Goal: Information Seeking & Learning: Compare options

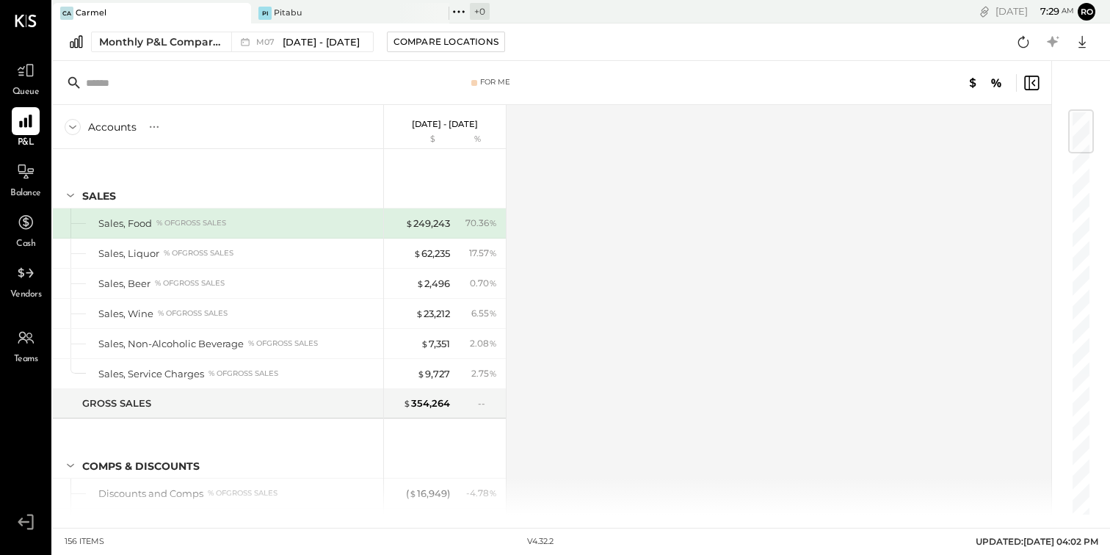
click at [30, 84] on div "Queue" at bounding box center [26, 78] width 28 height 43
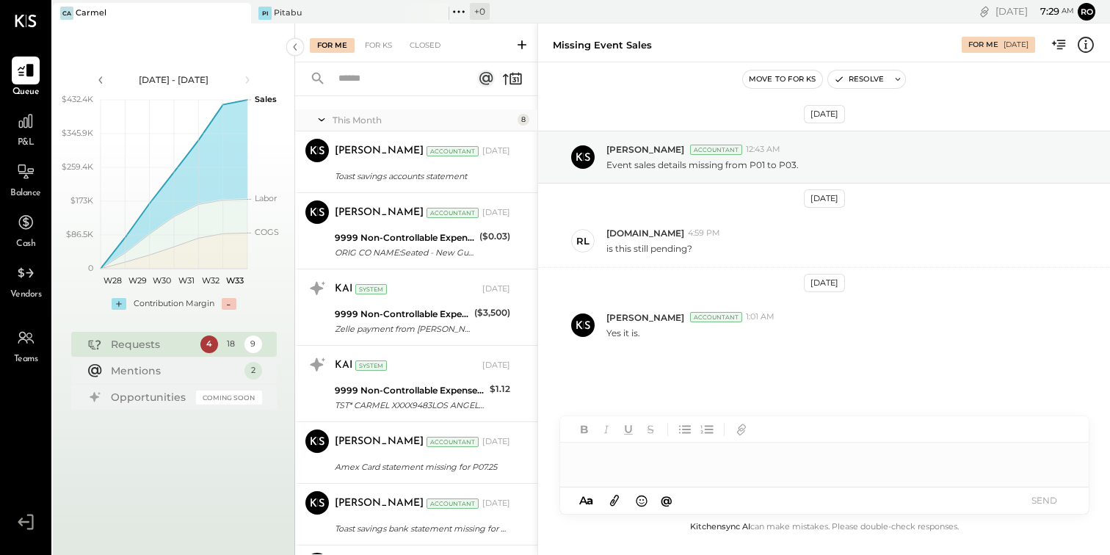
scroll to position [932, 0]
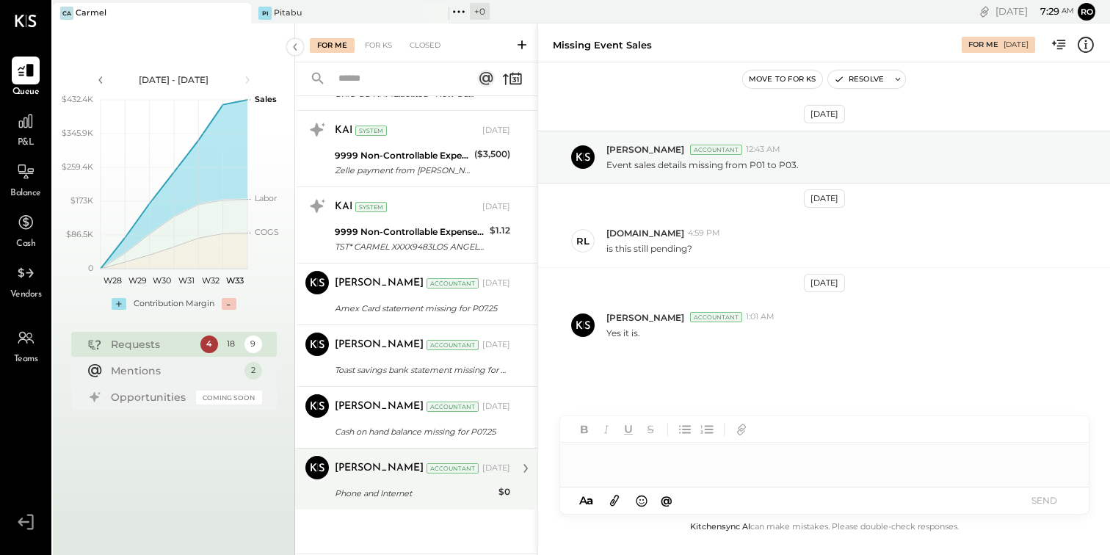
click at [432, 489] on div "Phone and Internet" at bounding box center [414, 493] width 159 height 15
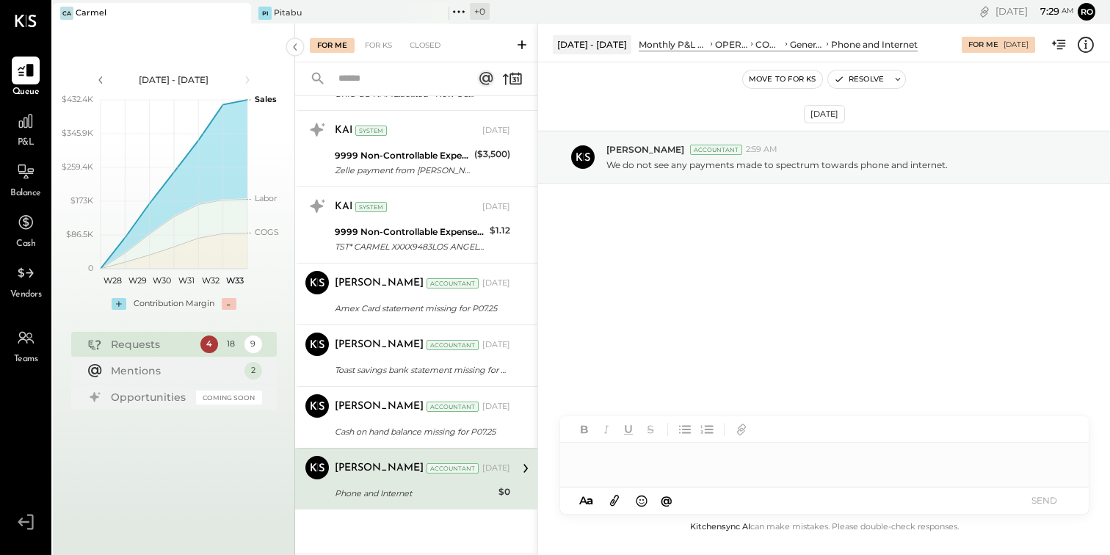
click at [710, 466] on div at bounding box center [824, 457] width 528 height 29
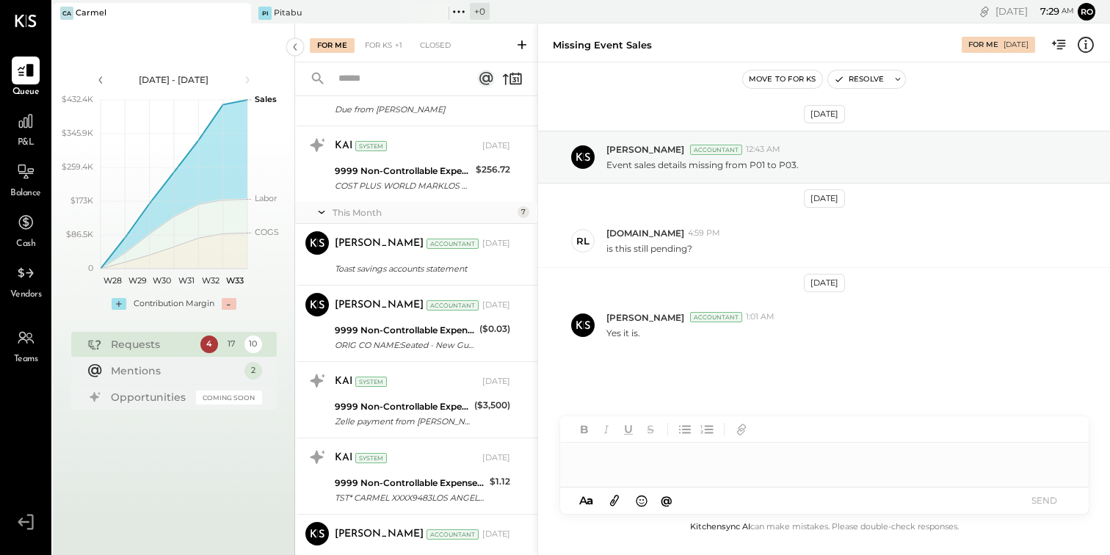
scroll to position [870, 0]
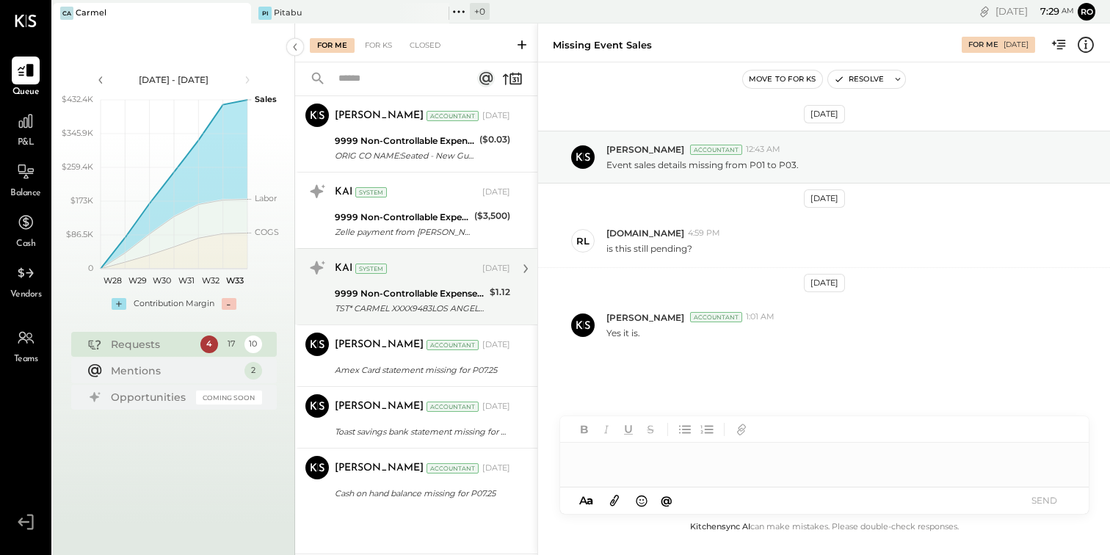
click at [455, 310] on div "TST* CARMEL XXXX9483LOS ANGELES [GEOGRAPHIC_DATA] XXXX1009" at bounding box center [410, 308] width 150 height 15
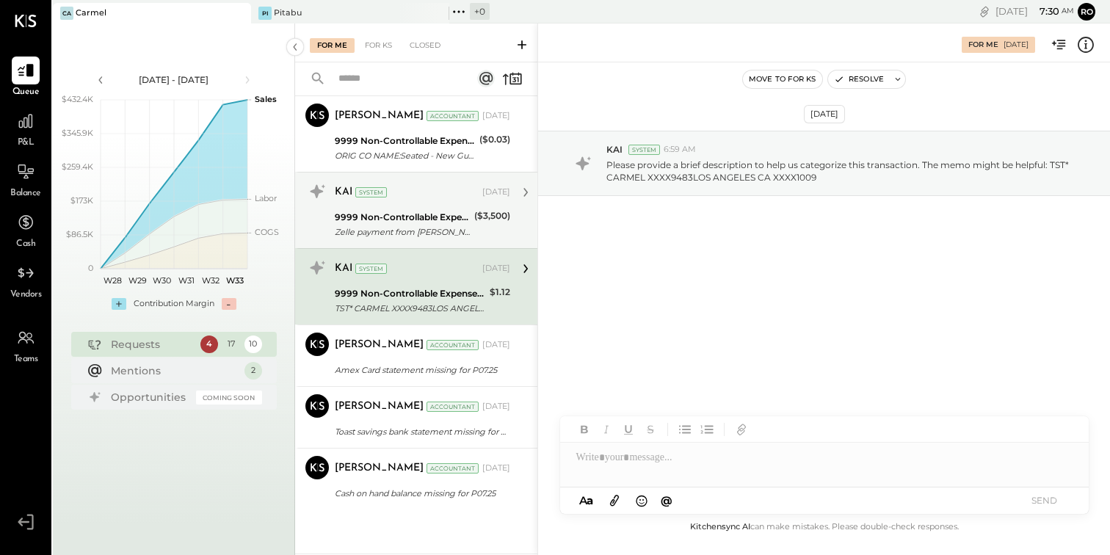
click at [426, 192] on div "KAI System" at bounding box center [407, 192] width 145 height 15
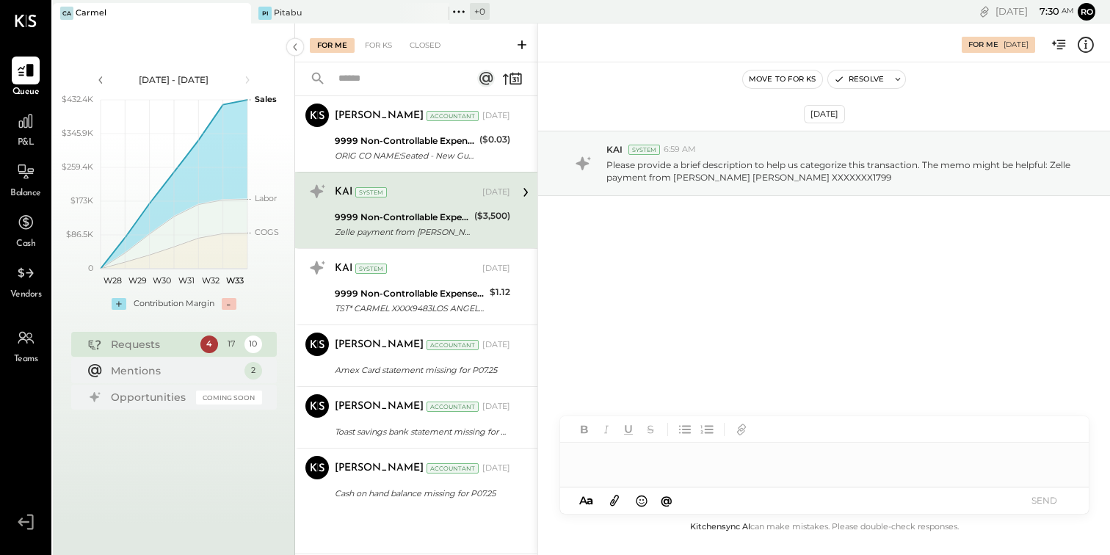
click at [669, 454] on div at bounding box center [824, 457] width 528 height 29
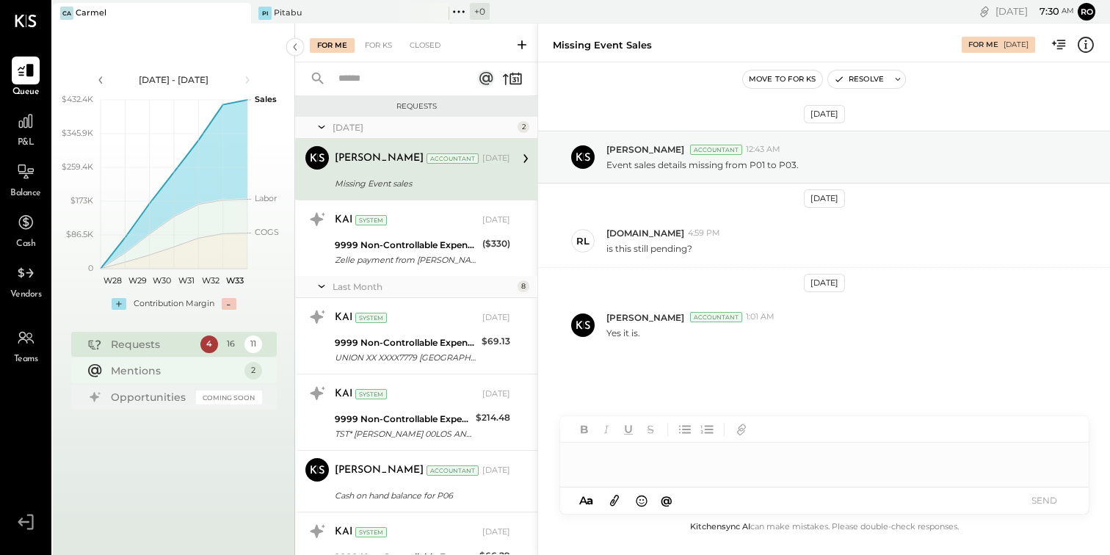
click at [205, 369] on div "Mentions" at bounding box center [174, 370] width 126 height 15
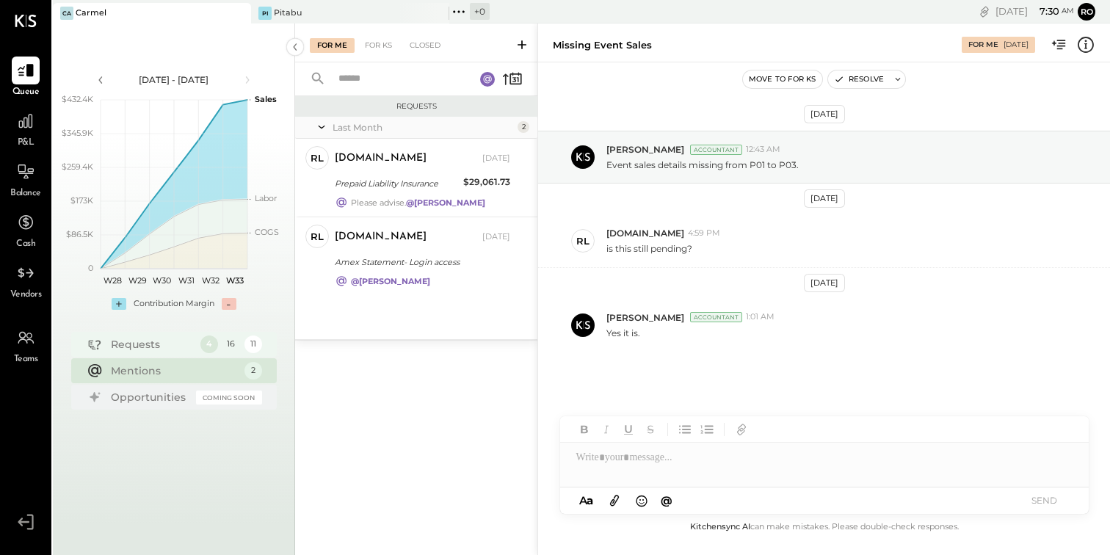
click at [208, 337] on div "4" at bounding box center [209, 344] width 18 height 18
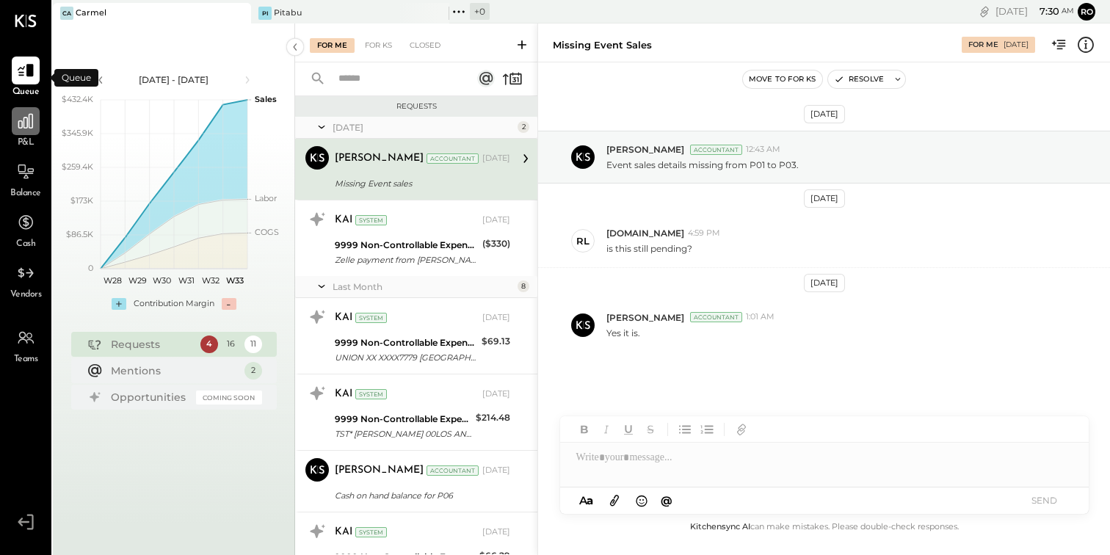
click at [21, 125] on icon at bounding box center [25, 121] width 19 height 19
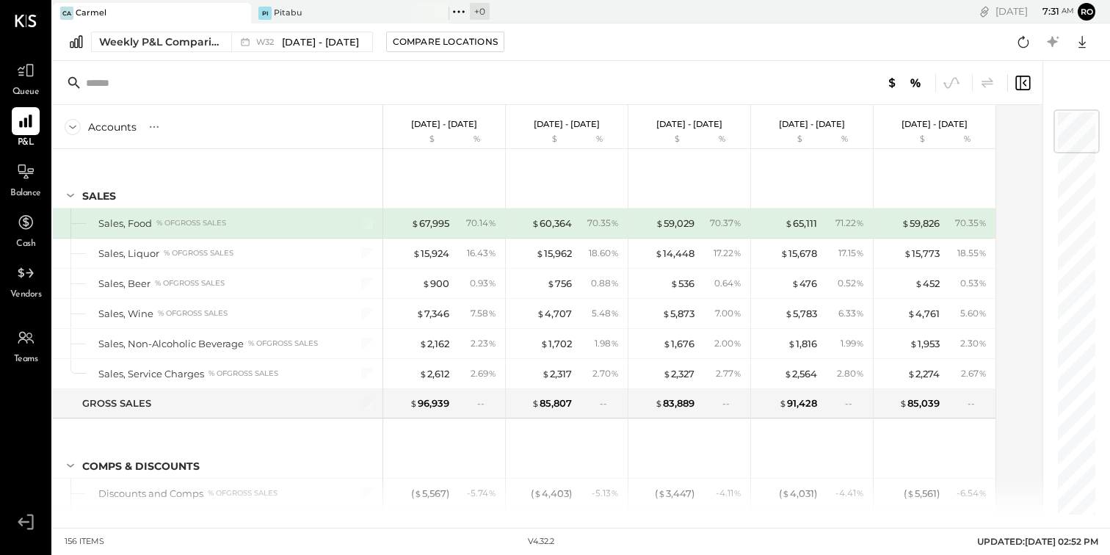
click at [175, 25] on div "Weekly P&L Comparison W32 [DATE] - [DATE] Compare Locations Google Sheets Excel" at bounding box center [581, 41] width 1057 height 37
click at [175, 51] on button "Weekly P&L Comparison W32 [DATE] - [DATE]" at bounding box center [232, 42] width 282 height 21
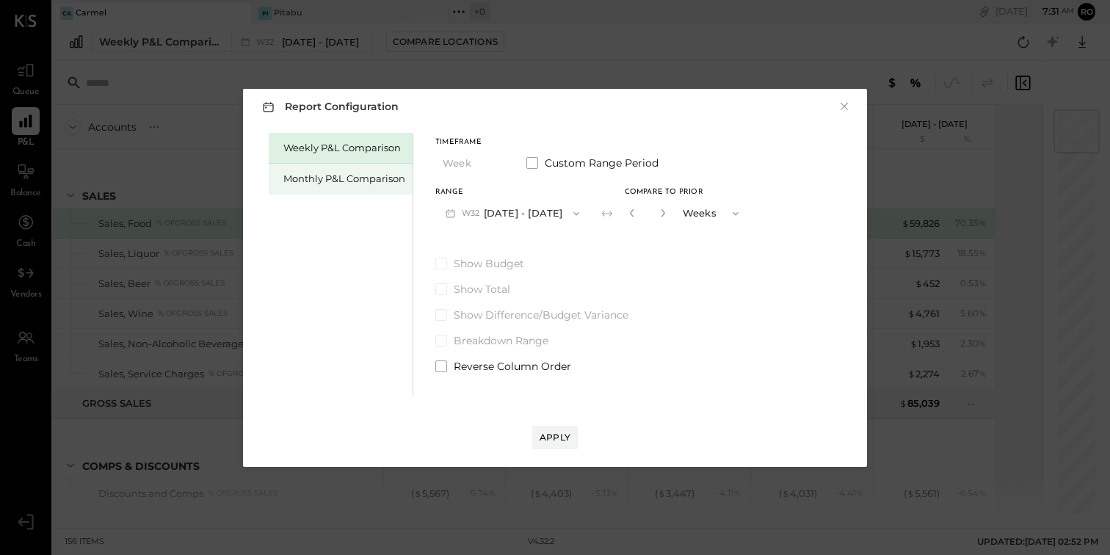
click at [324, 186] on div "Monthly P&L Comparison" at bounding box center [341, 179] width 144 height 31
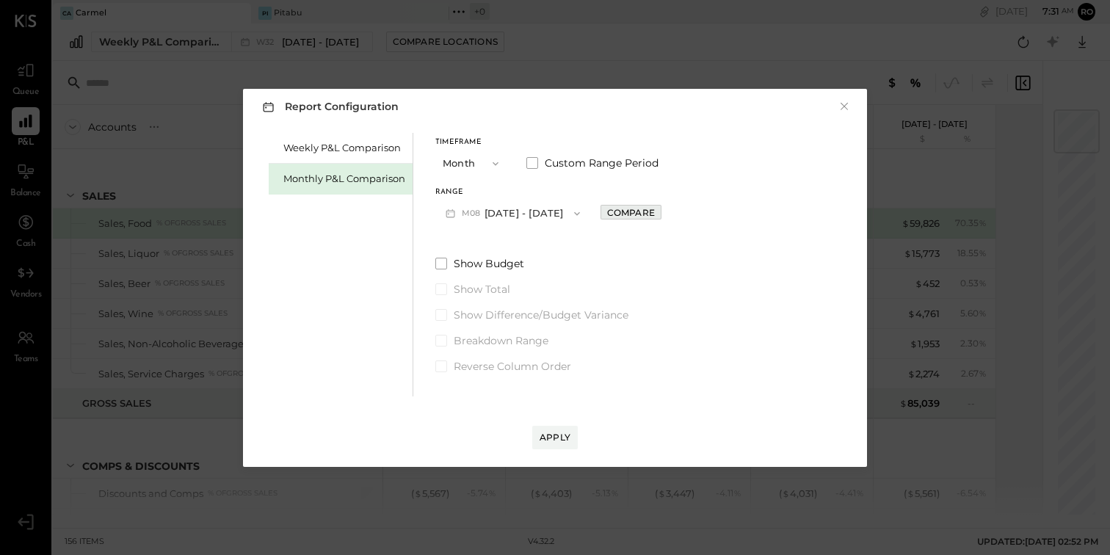
click at [607, 214] on div "Compare" at bounding box center [631, 212] width 48 height 12
click at [550, 208] on button "M08 [DATE] - [DATE]" at bounding box center [512, 213] width 155 height 27
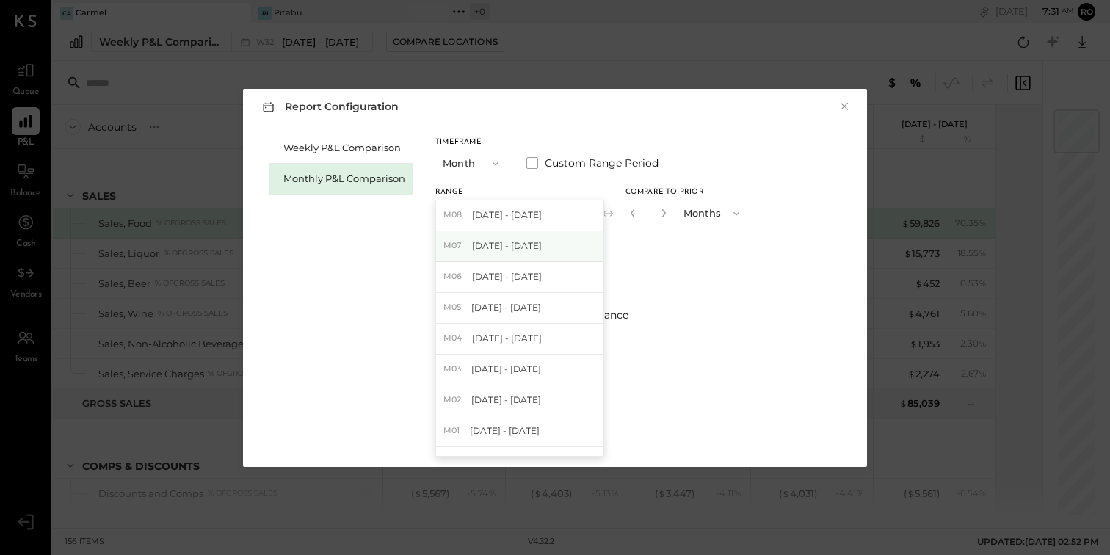
click at [546, 238] on div "M07 [DATE] - [DATE]" at bounding box center [519, 246] width 167 height 31
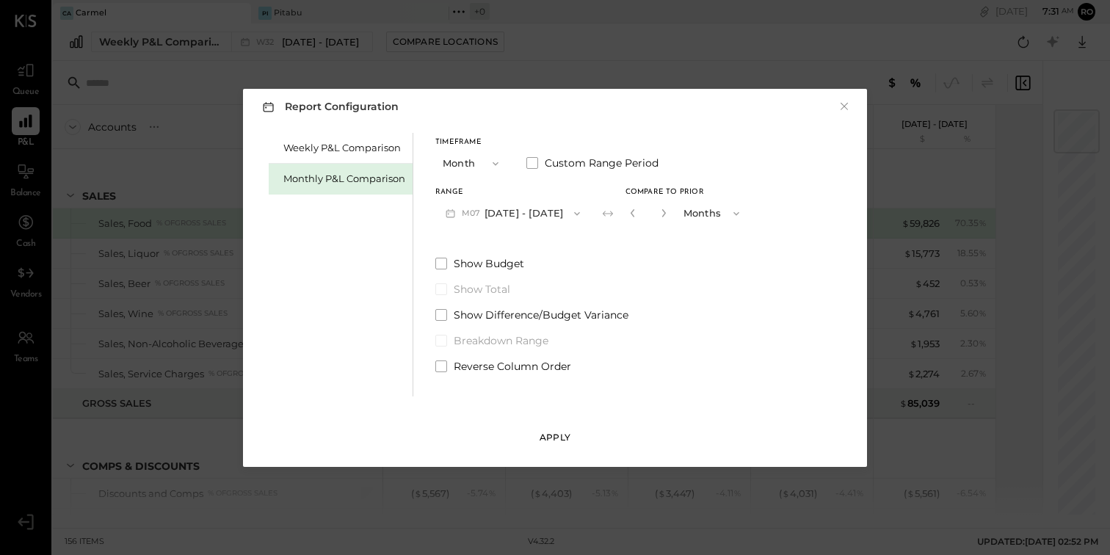
click at [566, 438] on div "Apply" at bounding box center [554, 437] width 31 height 12
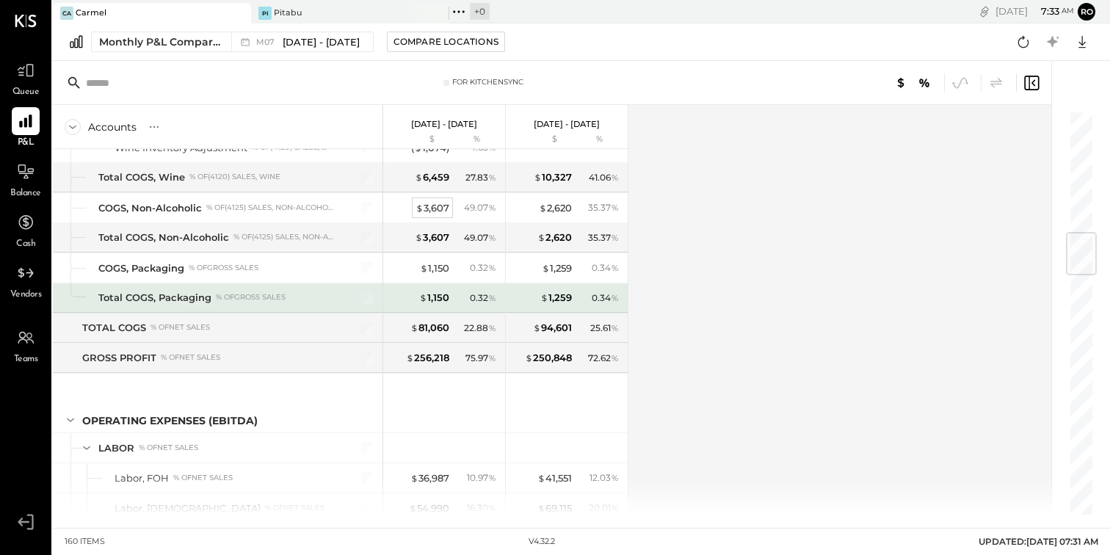
scroll to position [1101, 0]
